Goal: Task Accomplishment & Management: Use online tool/utility

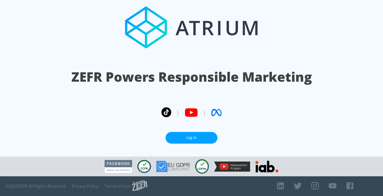
click at [191, 137] on link "Log In" at bounding box center [191, 138] width 52 height 12
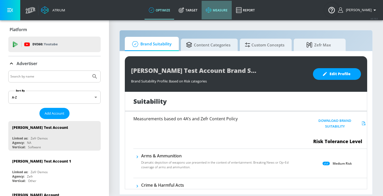
click at [228, 12] on link "measure" at bounding box center [216, 10] width 30 height 19
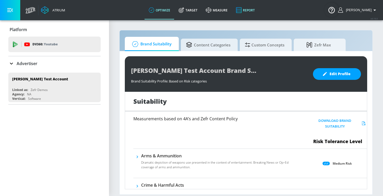
click at [258, 13] on link "Report" at bounding box center [245, 10] width 27 height 19
click at [163, 9] on link "optimize" at bounding box center [159, 10] width 30 height 19
